Goal: Information Seeking & Learning: Learn about a topic

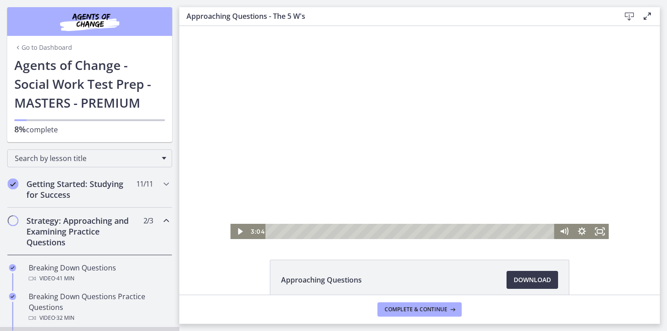
scroll to position [129, 0]
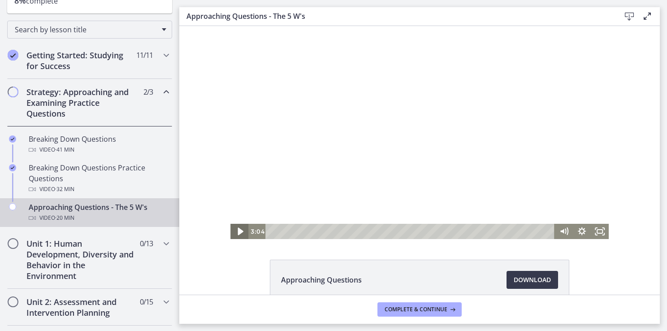
click at [236, 229] on icon "Play Video" at bounding box center [241, 231] width 22 height 18
click at [235, 235] on icon "Pause" at bounding box center [240, 231] width 22 height 18
click at [233, 231] on icon "Play Video" at bounding box center [241, 231] width 22 height 18
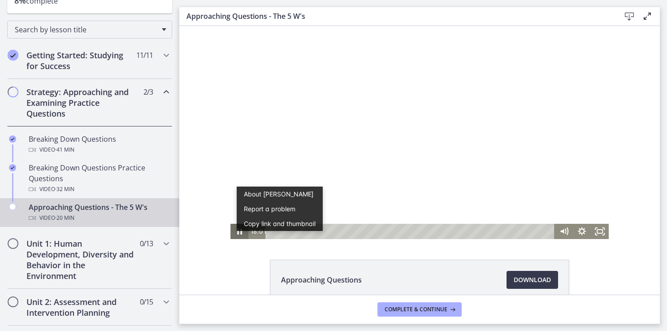
scroll to position [0, 0]
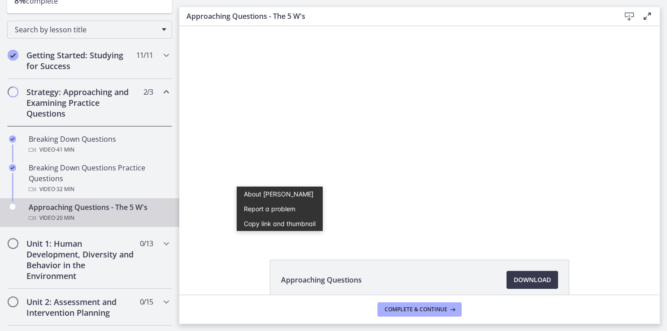
click at [622, 158] on div "Click for sound @keyframes VOLUME_SMALL_WAVE_FLASH { 0% { opacity: 0; } 33% { o…" at bounding box center [419, 132] width 481 height 213
click at [191, 280] on div "Approaching Questions Download Opens in a new window" at bounding box center [419, 301] width 481 height 83
click at [221, 196] on div "Click for sound @keyframes VOLUME_SMALL_WAVE_FLASH { 0% { opacity: 0; } 33% { o…" at bounding box center [419, 132] width 481 height 213
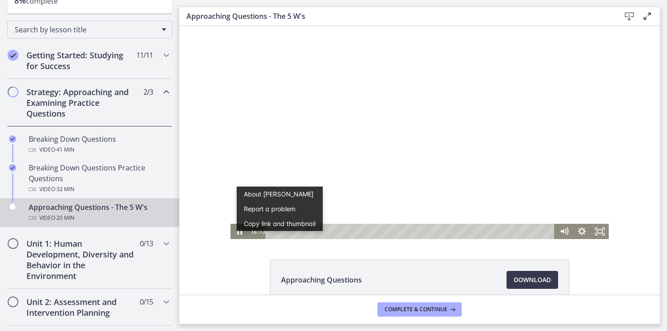
click at [238, 194] on link "About [PERSON_NAME]" at bounding box center [280, 193] width 86 height 15
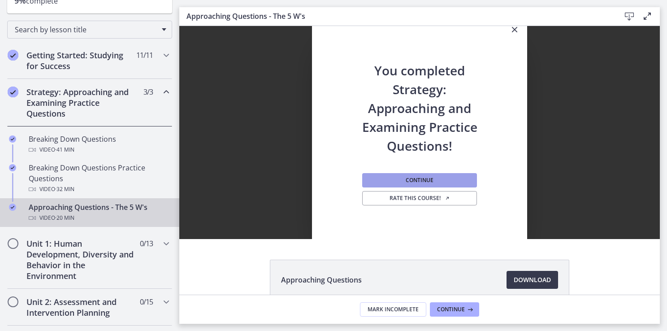
click at [414, 179] on span "Continue" at bounding box center [420, 180] width 28 height 7
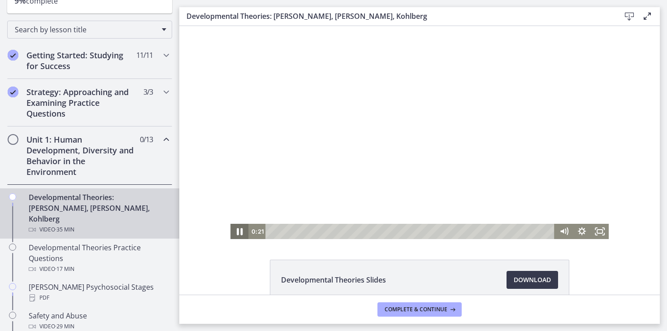
click at [236, 234] on icon "Pause" at bounding box center [240, 231] width 22 height 18
